Goal: Information Seeking & Learning: Learn about a topic

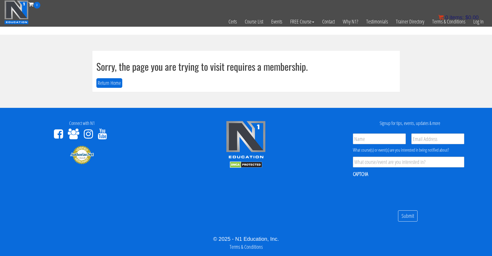
click at [270, 19] on bdi "$ 0.00" at bounding box center [471, 17] width 13 height 6
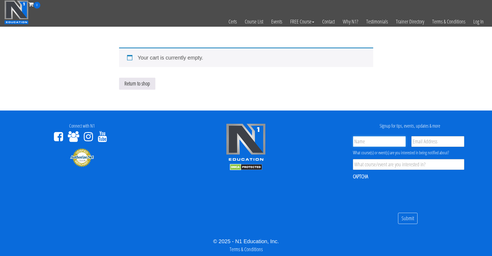
click at [382, 143] on input "Name *" at bounding box center [379, 141] width 53 height 11
type input "Long Hoang Duy"
click at [128, 57] on div "Your cart is currently empty." at bounding box center [246, 57] width 254 height 19
click at [480, 22] on link "Log In" at bounding box center [478, 22] width 18 height 26
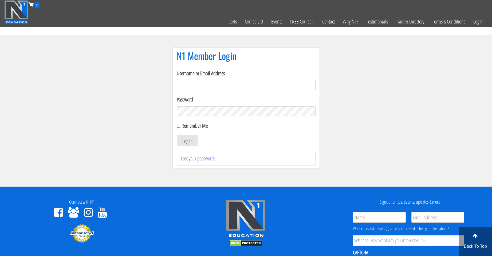
type input "duylong.254@gmail.com"
click at [180, 126] on input "Remember Me" at bounding box center [178, 125] width 3 height 3
checkbox input "true"
click at [187, 139] on button "Log In" at bounding box center [188, 140] width 22 height 11
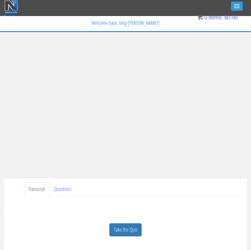
click at [155, 186] on ul "Transcript Questions" at bounding box center [133, 189] width 219 height 14
click at [127, 190] on ul "Transcript Questions" at bounding box center [133, 189] width 219 height 14
click at [148, 198] on div "Have a question on this unit? Please submit it here: Name * First Last Email * *" at bounding box center [125, 202] width 235 height 13
click at [121, 185] on ul "Transcript Questions" at bounding box center [133, 189] width 219 height 14
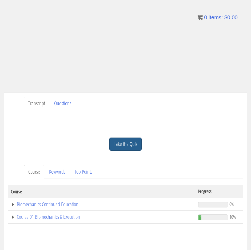
click at [128, 143] on link "Take the Quiz" at bounding box center [125, 143] width 32 height 13
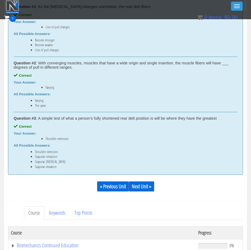
scroll to position [333, 0]
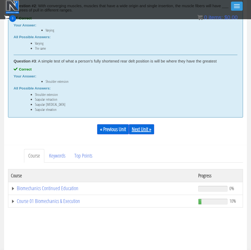
click at [145, 133] on link "Next Unit »" at bounding box center [141, 129] width 25 height 10
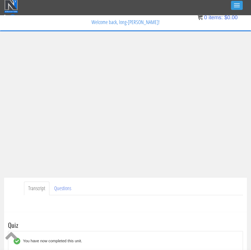
scroll to position [0, 0]
